Goal: Task Accomplishment & Management: Complete application form

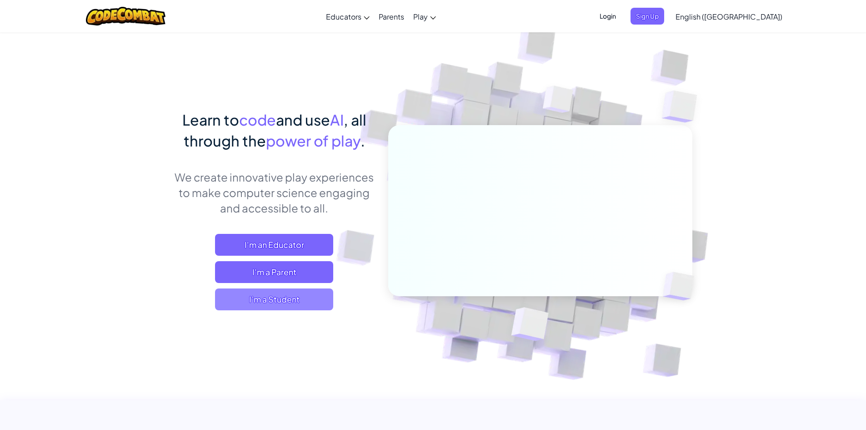
click at [296, 302] on span "I'm a Student" at bounding box center [274, 299] width 118 height 22
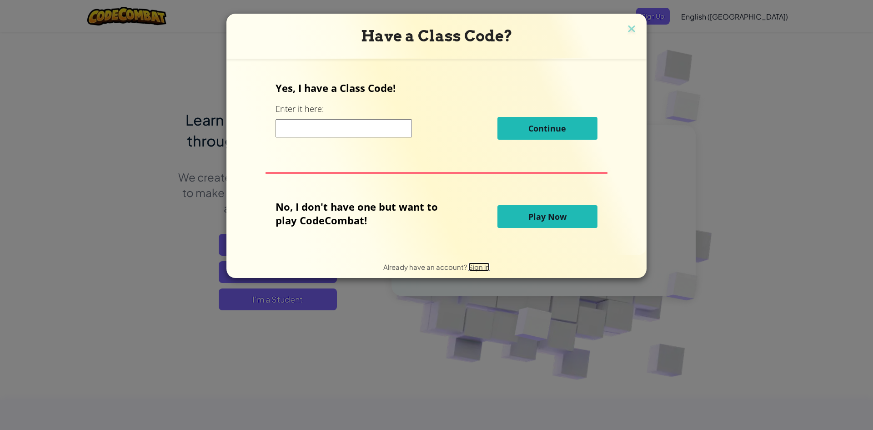
click at [476, 269] on span "Sign in" at bounding box center [478, 266] width 21 height 9
